Goal: Transaction & Acquisition: Purchase product/service

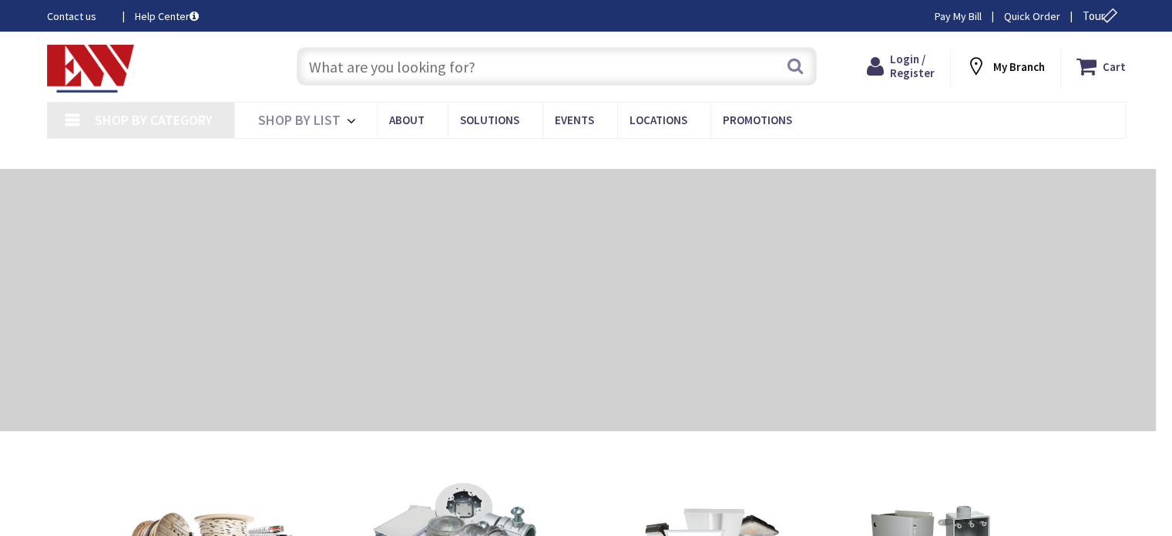
type input "[GEOGRAPHIC_DATA], [GEOGRAPHIC_DATA]"
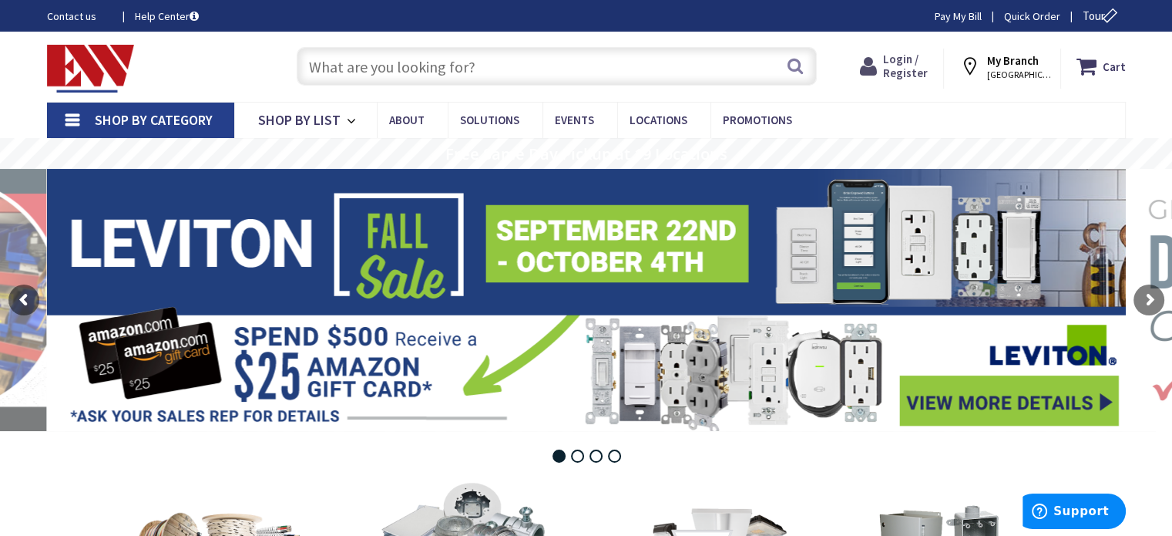
click at [900, 69] on span "Login / Register" at bounding box center [905, 66] width 45 height 29
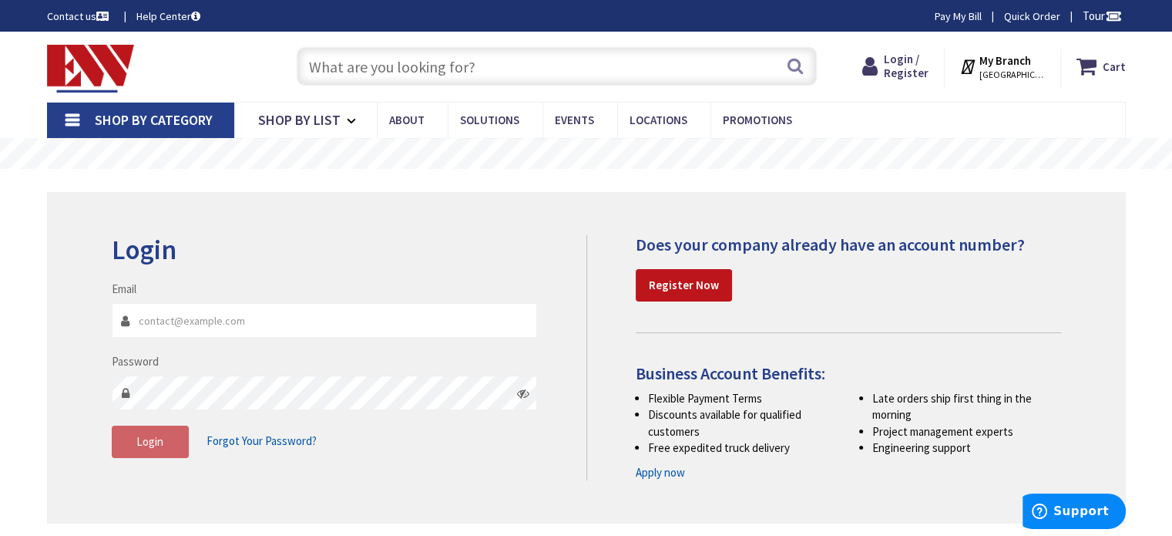
type input "estimating@ehaberlielectric.com"
click at [153, 440] on span "Login" at bounding box center [149, 441] width 27 height 15
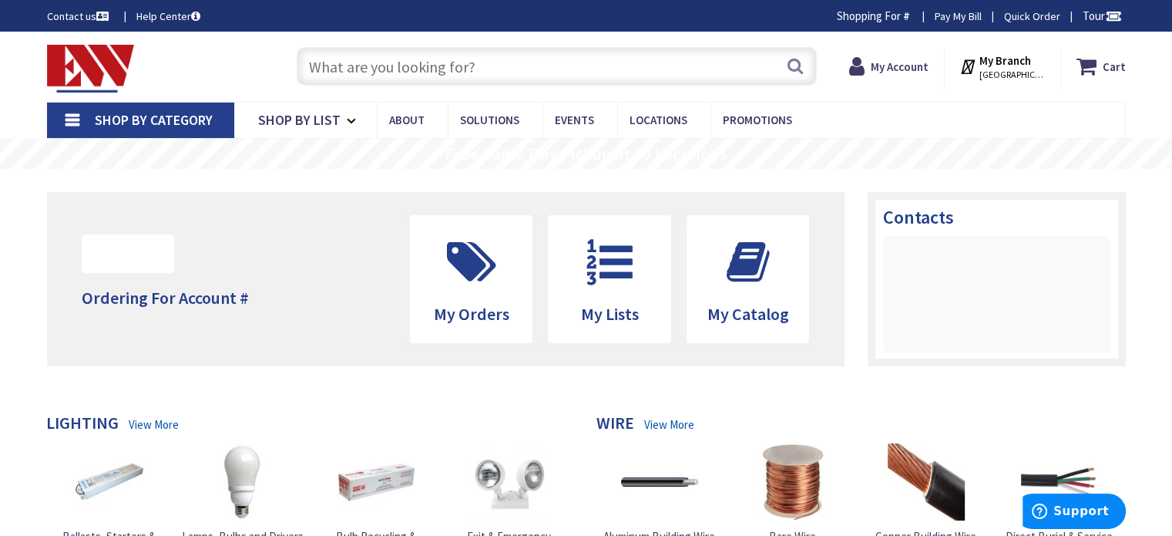
click at [396, 64] on input "text" at bounding box center [557, 66] width 520 height 39
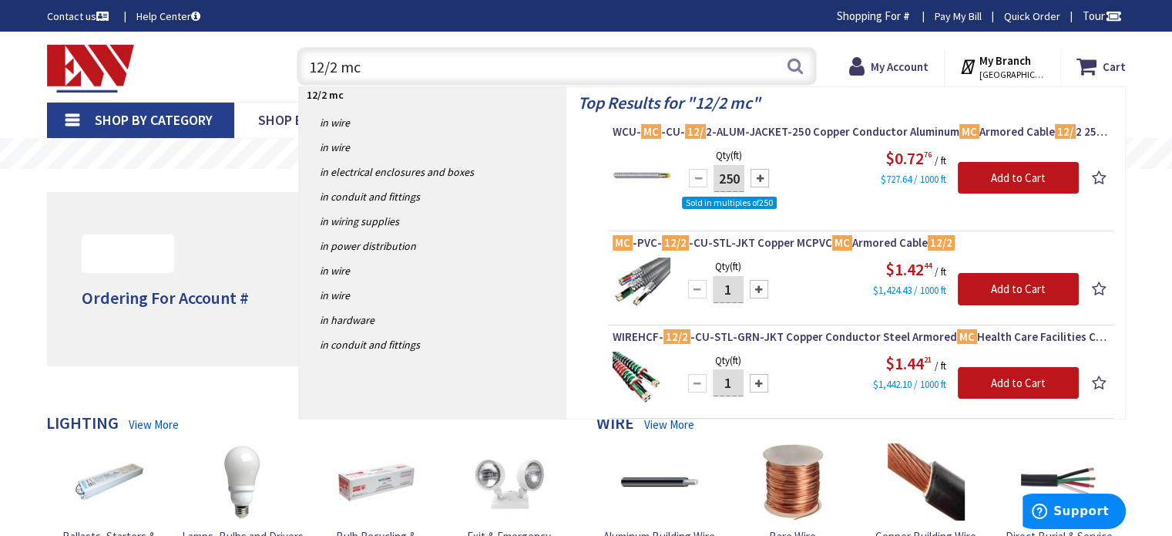
drag, startPoint x: 372, startPoint y: 73, endPoint x: 287, endPoint y: 70, distance: 84.8
click at [287, 70] on div "12/2 mc 12/2 mc Search" at bounding box center [552, 65] width 551 height 49
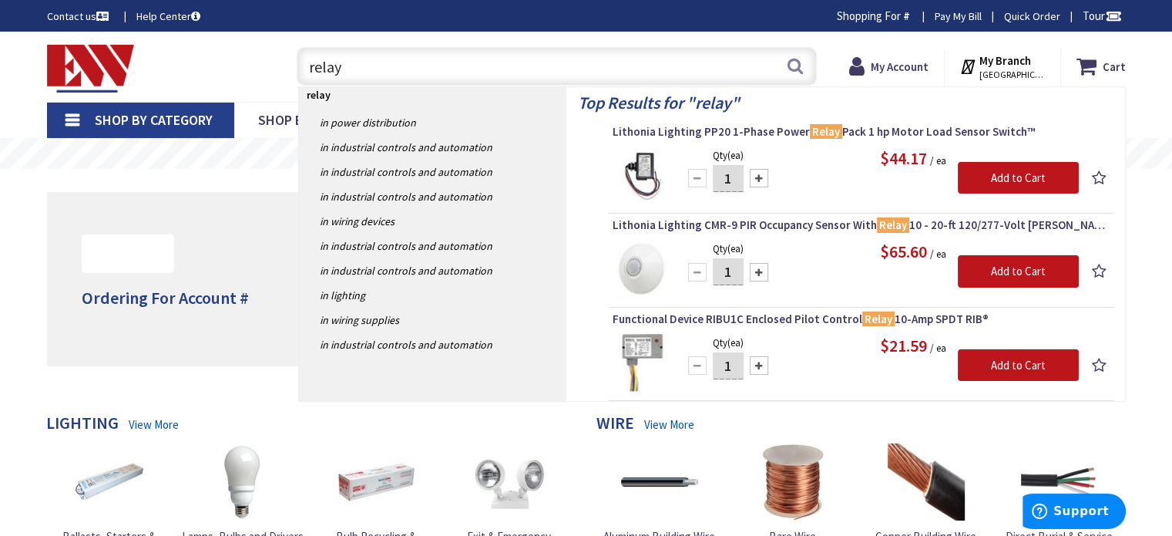
type input "relay"
